Goal: Task Accomplishment & Management: Use online tool/utility

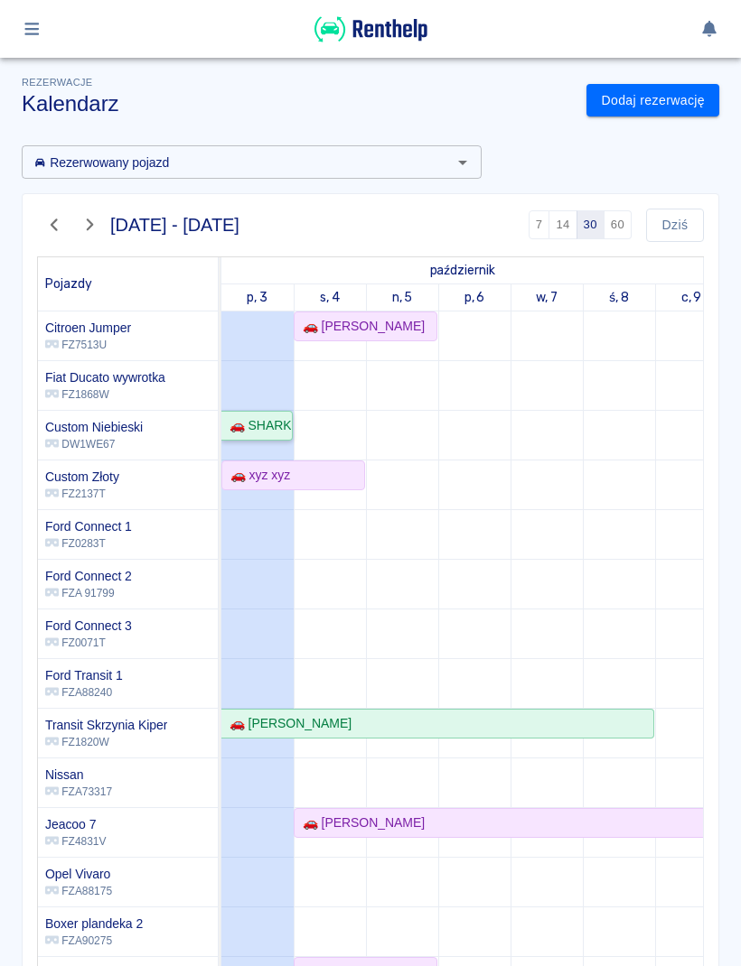
click at [275, 416] on div "🚗 SHARK [PERSON_NAME] - [PERSON_NAME]" at bounding box center [256, 425] width 69 height 19
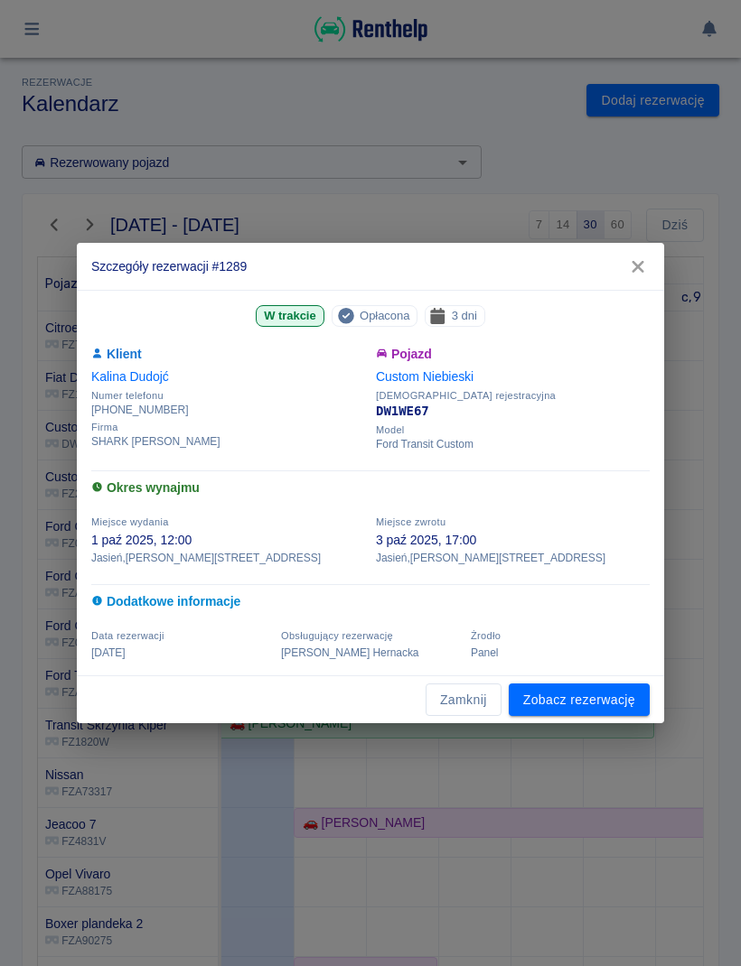
click at [607, 714] on link "Zobacz rezerwację" at bounding box center [578, 700] width 141 height 33
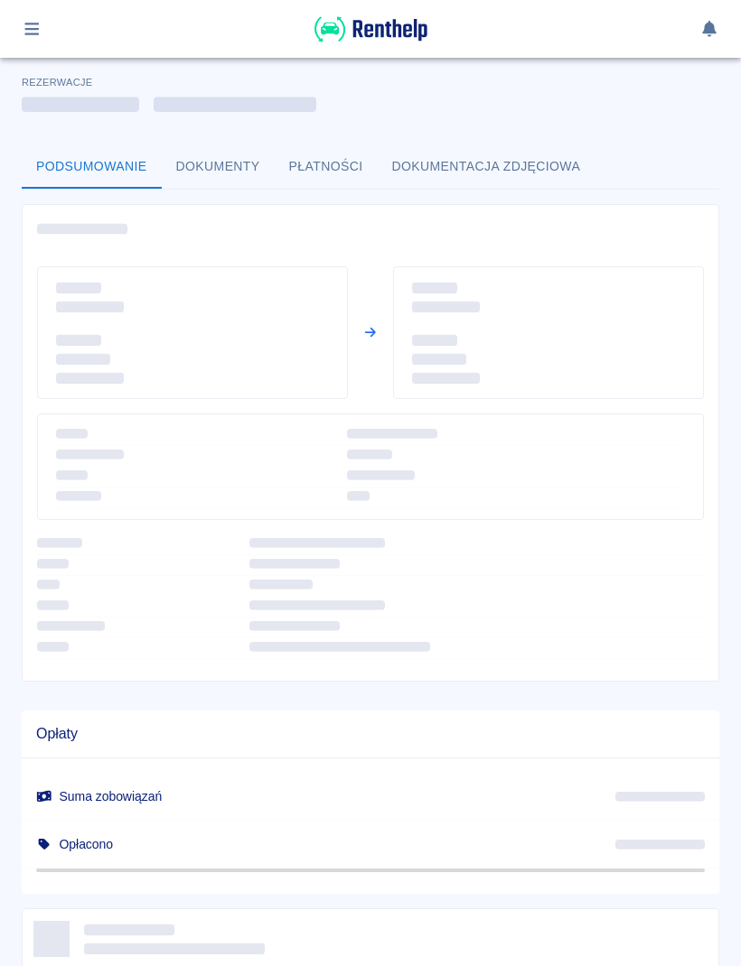
click at [604, 707] on div "Opłaty Suma zobowiązań Opłacono" at bounding box center [363, 795] width 712 height 198
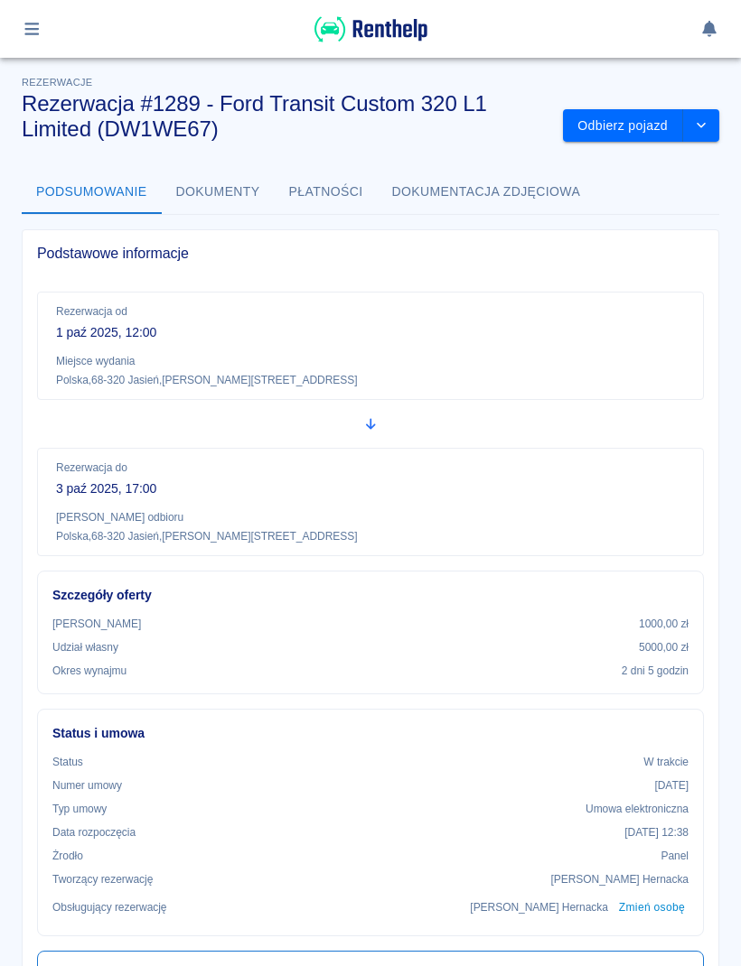
click at [632, 140] on button "Odbierz pojazd" at bounding box center [623, 125] width 120 height 33
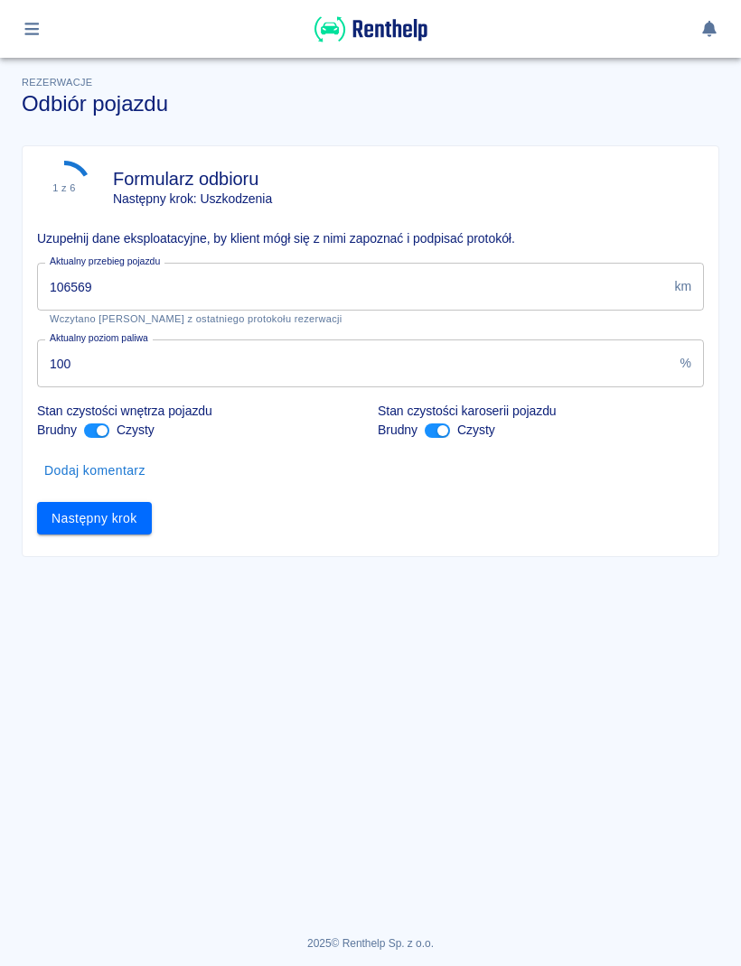
click at [301, 285] on input "106569" at bounding box center [352, 287] width 630 height 48
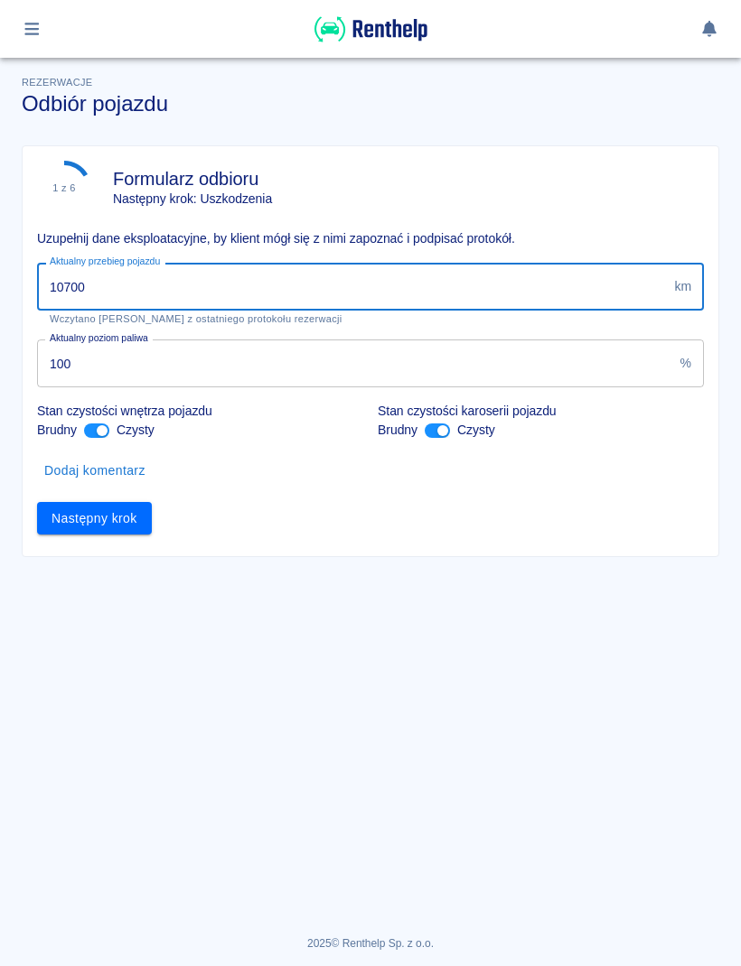
type input "107004"
click at [133, 523] on button "Następny krok" at bounding box center [94, 518] width 115 height 33
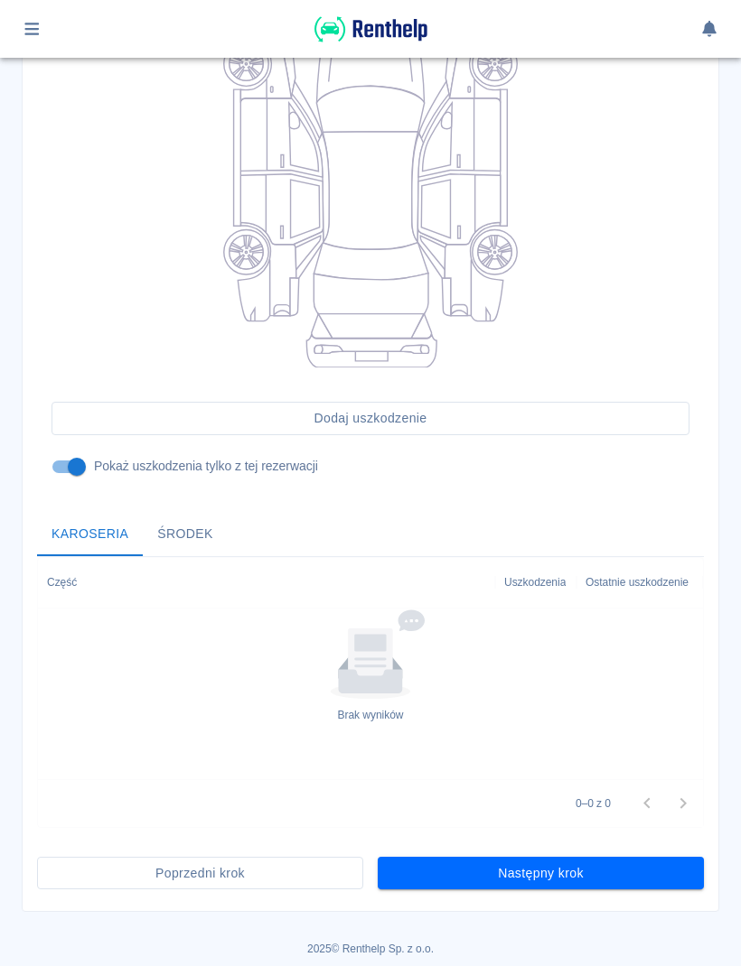
scroll to position [287, 0]
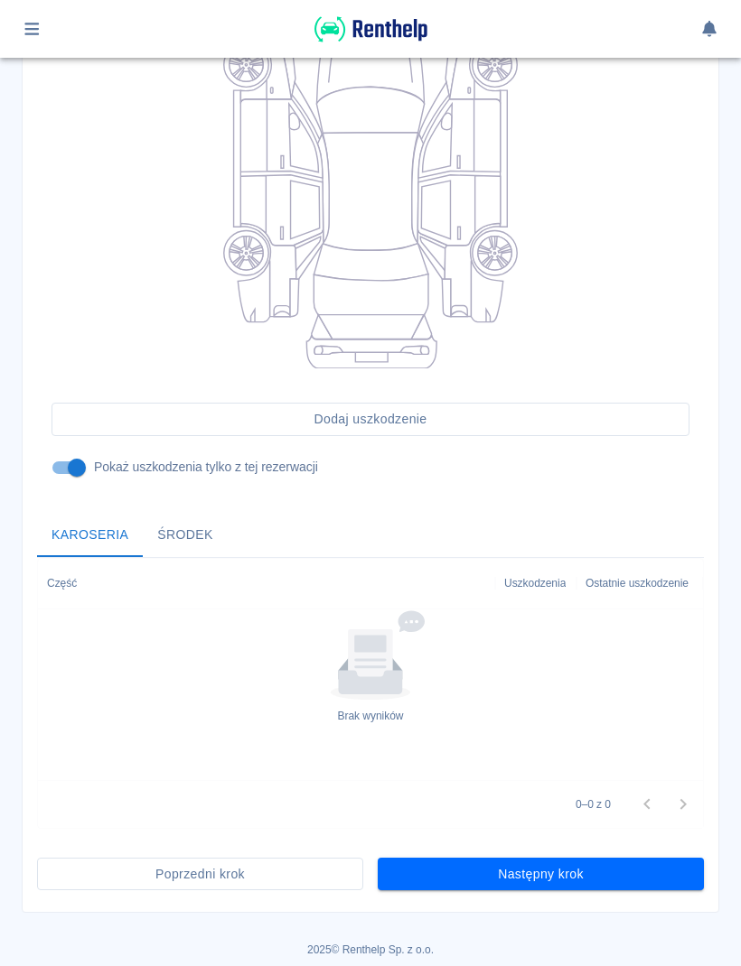
click at [656, 882] on button "Następny krok" at bounding box center [541, 874] width 326 height 33
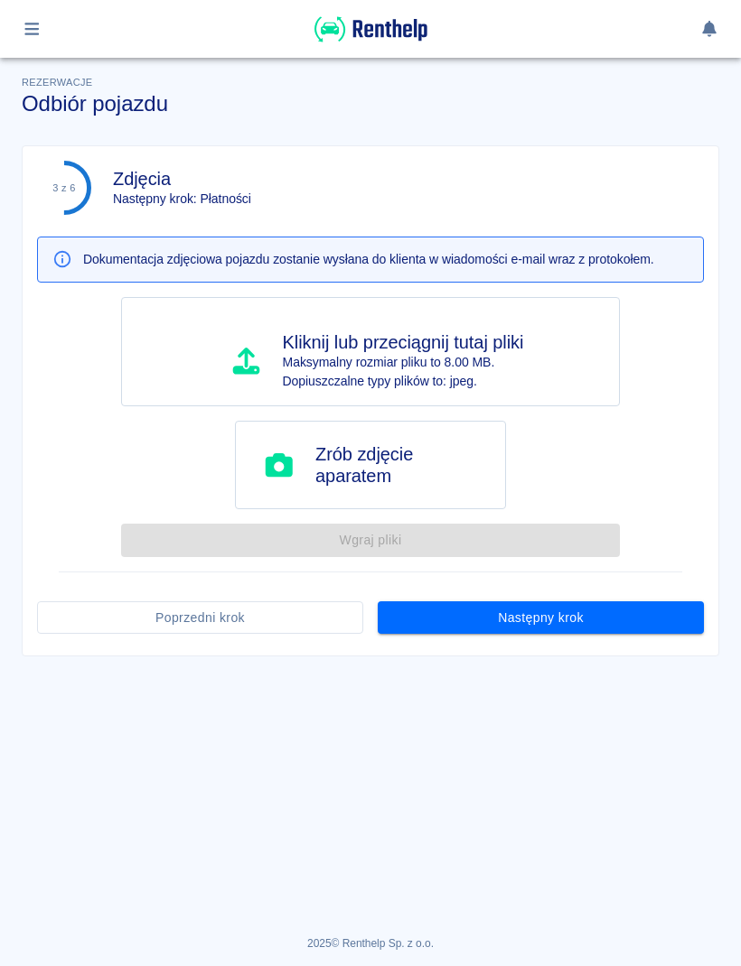
click at [624, 608] on button "Następny krok" at bounding box center [541, 618] width 326 height 33
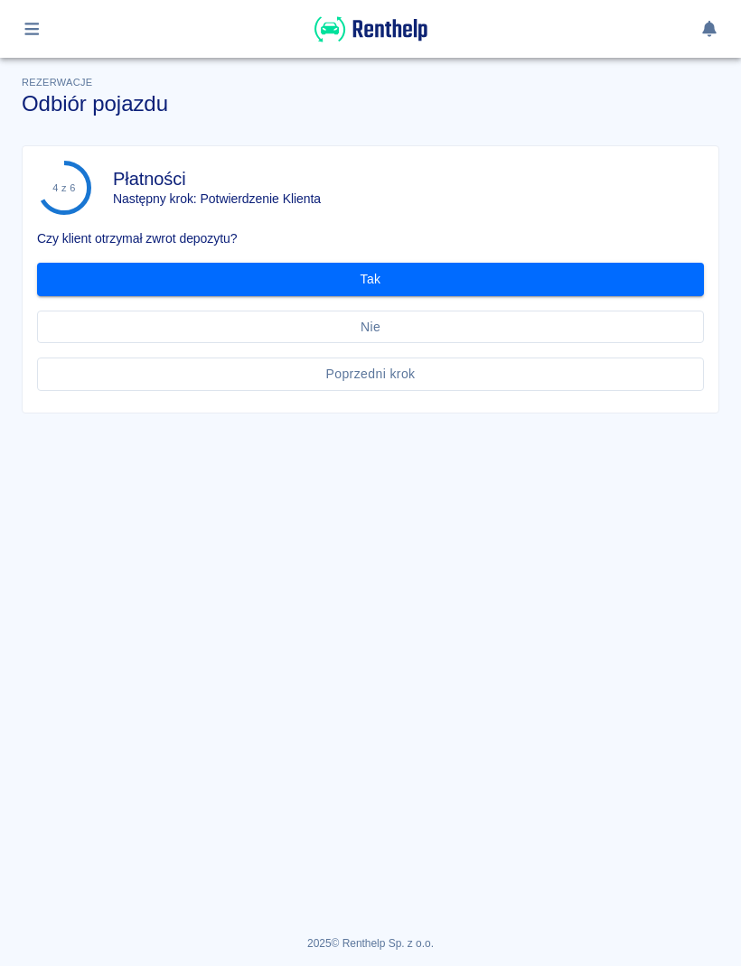
click at [642, 282] on button "Tak" at bounding box center [370, 279] width 667 height 33
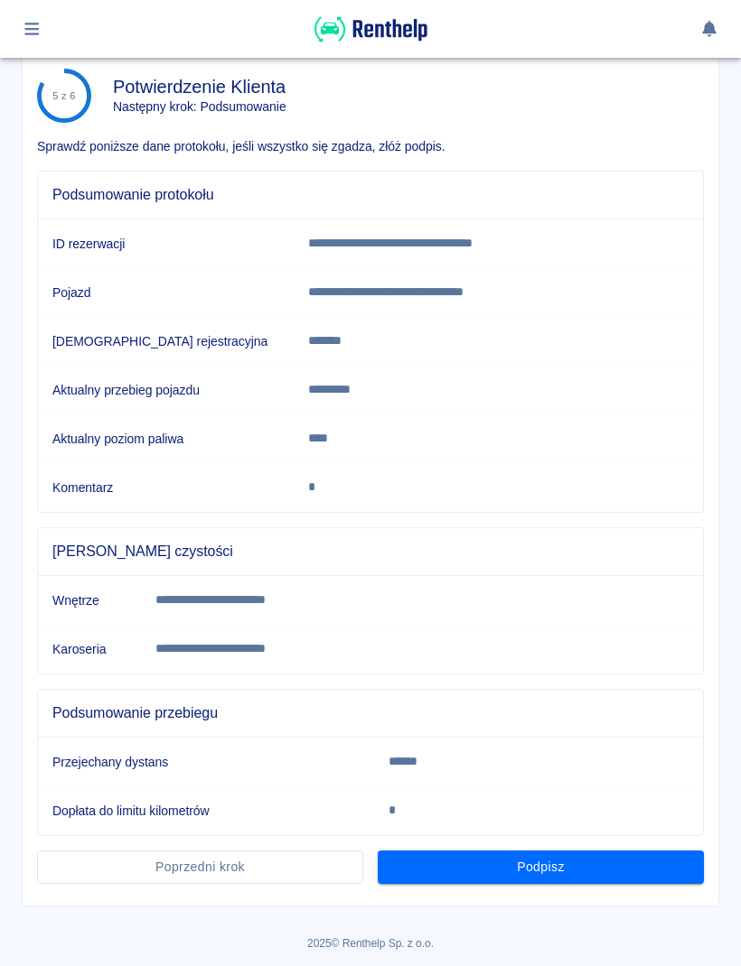
scroll to position [91, 0]
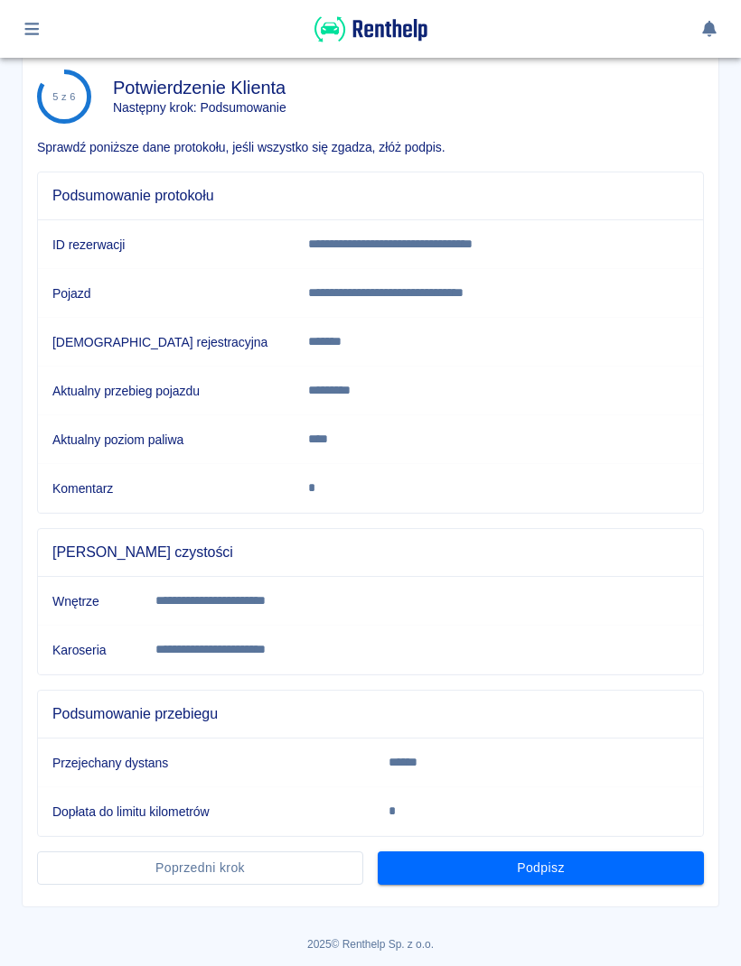
click at [653, 875] on button "Podpisz" at bounding box center [541, 868] width 326 height 33
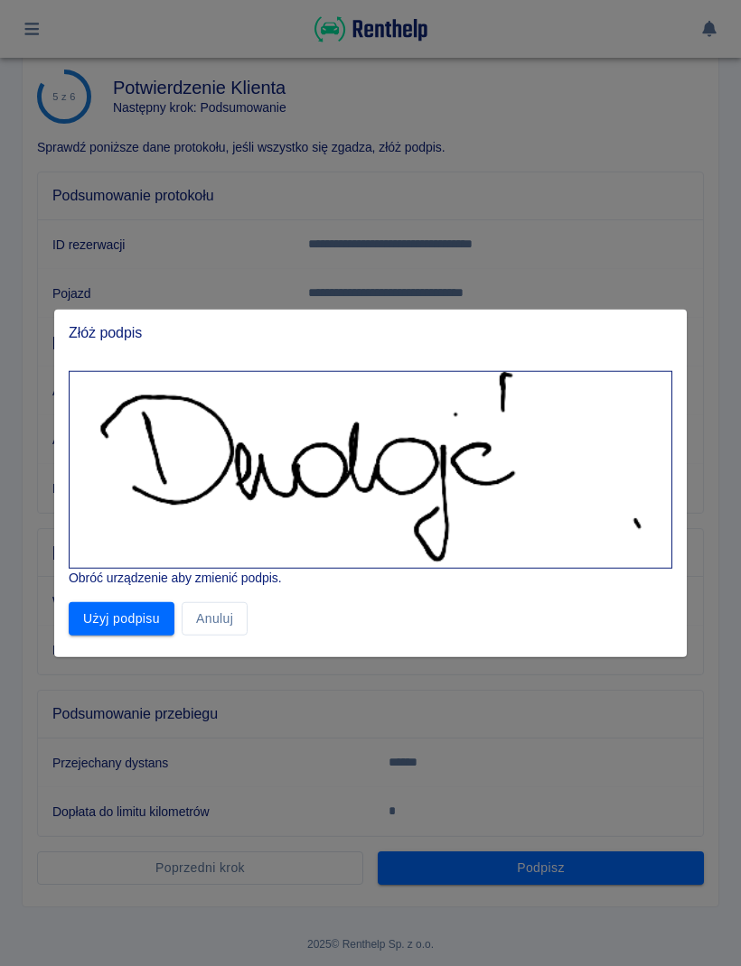
click at [163, 599] on div "Użyj podpisu Anuluj" at bounding box center [363, 612] width 618 height 48
click at [161, 603] on button "Użyj podpisu" at bounding box center [122, 618] width 106 height 33
